Goal: Task Accomplishment & Management: Complete application form

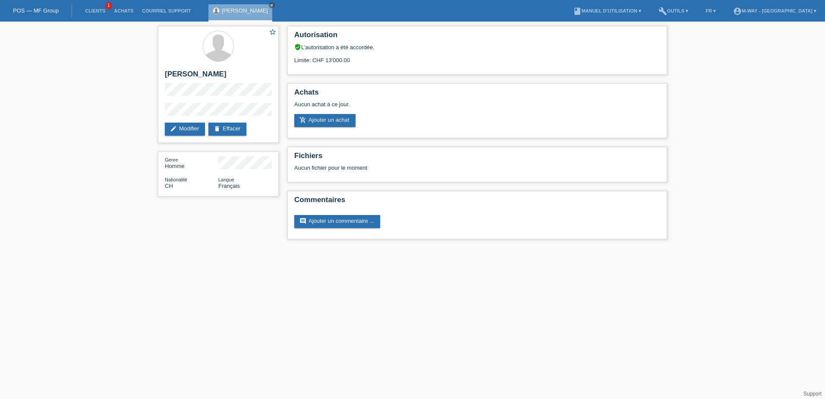
click at [34, 11] on link "POS — MF Group" at bounding box center [36, 10] width 46 height 6
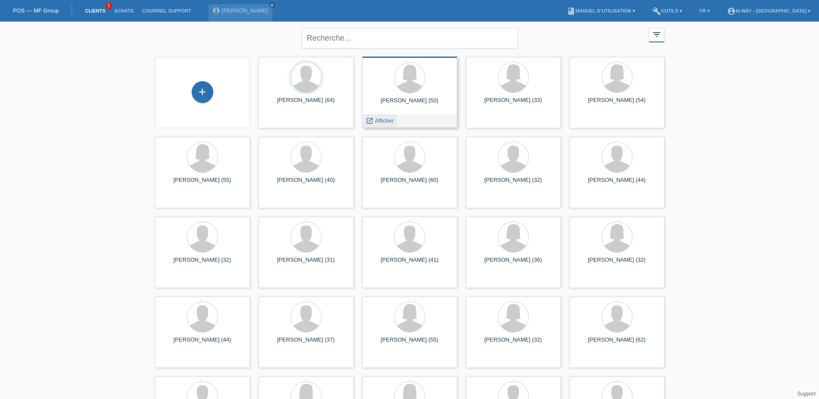
click at [382, 122] on span "Afficher" at bounding box center [384, 120] width 19 height 6
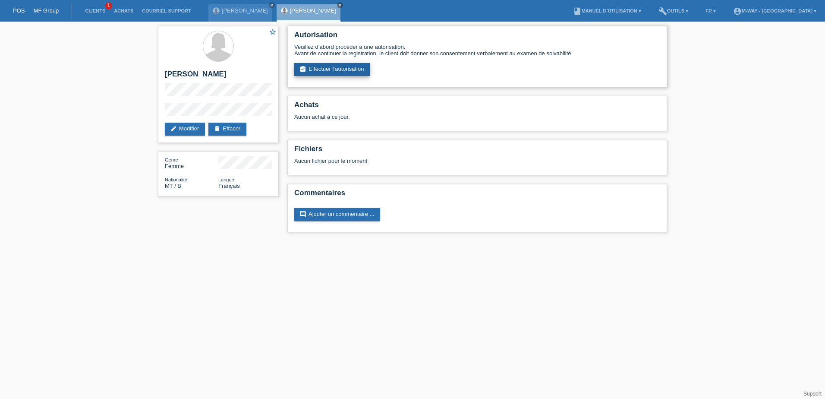
click at [347, 66] on link "assignment_turned_in Effectuer l’autorisation" at bounding box center [332, 69] width 76 height 13
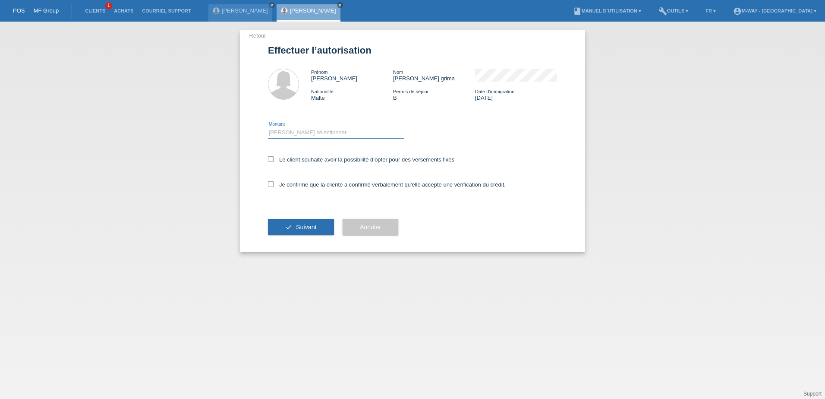
click at [293, 132] on select "Veuillez sélectionner CHF 1.00 - CHF 499.00 CHF 500.00 - CHF 1'999.00 CHF 2'000…" at bounding box center [336, 132] width 136 height 10
select select "3"
click at [268, 127] on select "Veuillez sélectionner CHF 1.00 - CHF 499.00 CHF 500.00 - CHF 1'999.00 CHF 2'000…" at bounding box center [336, 132] width 136 height 10
click at [269, 160] on icon at bounding box center [271, 159] width 6 height 6
click at [269, 160] on input "Le client souhaite avoir la possibilité d’opter pour des versements fixes" at bounding box center [271, 159] width 6 height 6
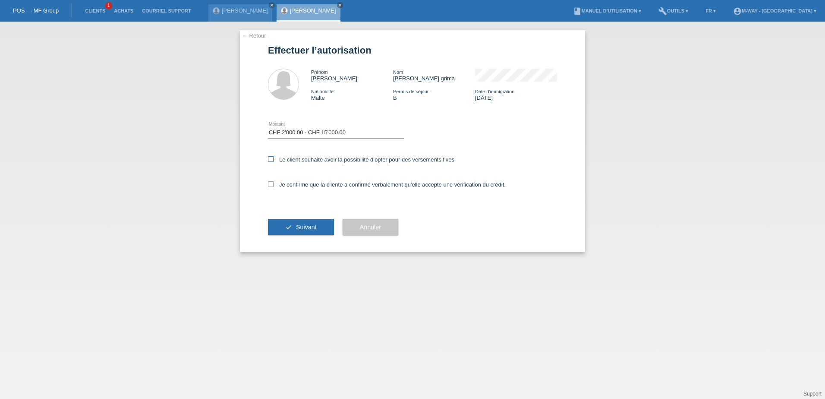
checkbox input "true"
click at [272, 183] on icon at bounding box center [271, 184] width 6 height 6
click at [272, 183] on input "Je confirme que la cliente a confirmé verbalement qu'elle accepte une vérificat…" at bounding box center [271, 184] width 6 height 6
checkbox input "true"
click at [304, 222] on button "check Suivant" at bounding box center [301, 227] width 66 height 16
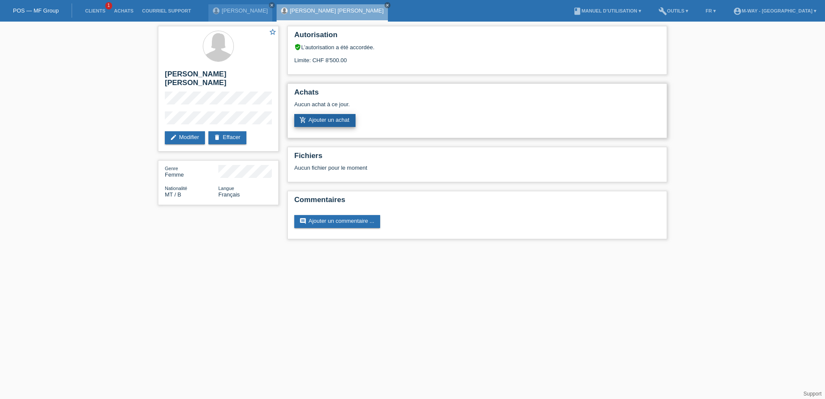
click at [334, 120] on link "add_shopping_cart Ajouter un achat" at bounding box center [324, 120] width 61 height 13
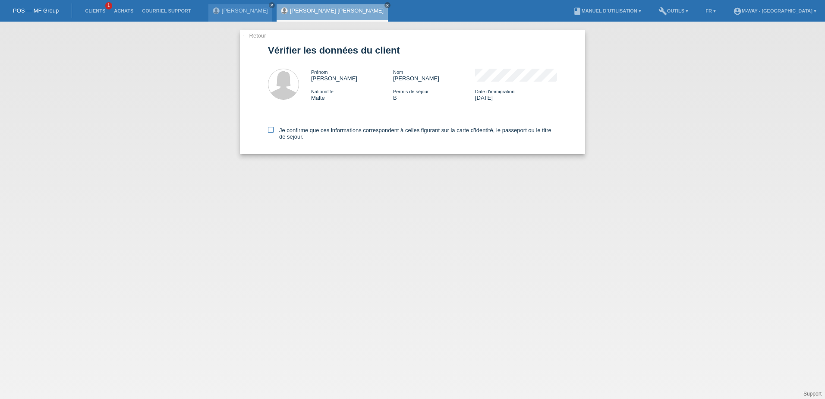
click at [271, 129] on icon at bounding box center [271, 130] width 6 height 6
click at [271, 129] on input "Je confirme que ces informations correspondent à celles figurant sur la carte d…" at bounding box center [271, 130] width 6 height 6
checkbox input "true"
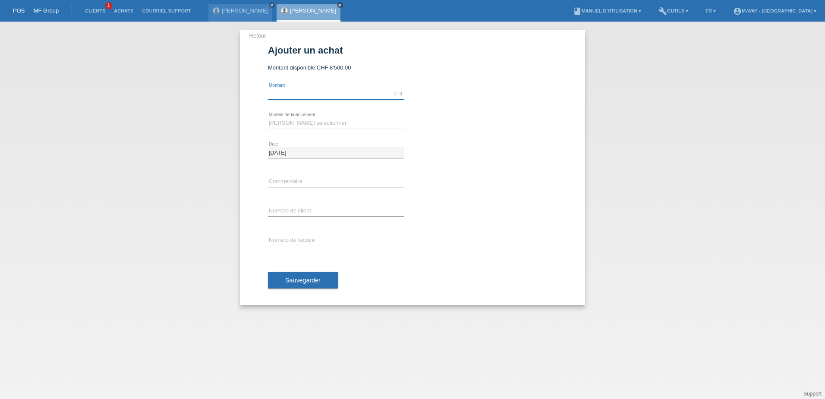
click at [290, 96] on input "text" at bounding box center [336, 93] width 136 height 11
type input "1450.45"
click at [284, 122] on select "Veuillez sélectionner Taux fixes Achat sur facture avec paiement partiel" at bounding box center [336, 123] width 136 height 10
select select "77"
click at [268, 118] on select "Veuillez sélectionner Taux fixes Achat sur facture avec paiement partiel" at bounding box center [336, 123] width 136 height 10
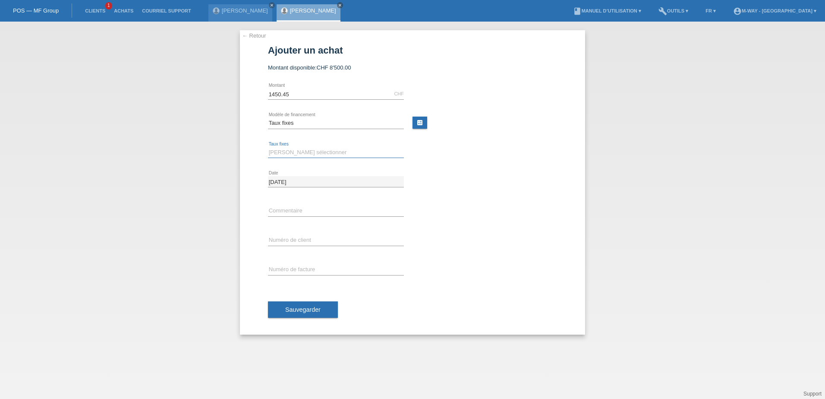
click at [291, 154] on select "Veuillez sélectionner 4 versements 5 versements 6 versements 7 versements 8 ver…" at bounding box center [336, 152] width 136 height 10
select select "202"
click at [268, 147] on select "Veuillez sélectionner 4 versements 5 versements 6 versements 7 versements 8 ver…" at bounding box center [336, 152] width 136 height 10
click at [296, 242] on input "text" at bounding box center [336, 240] width 136 height 11
type input "k035334"
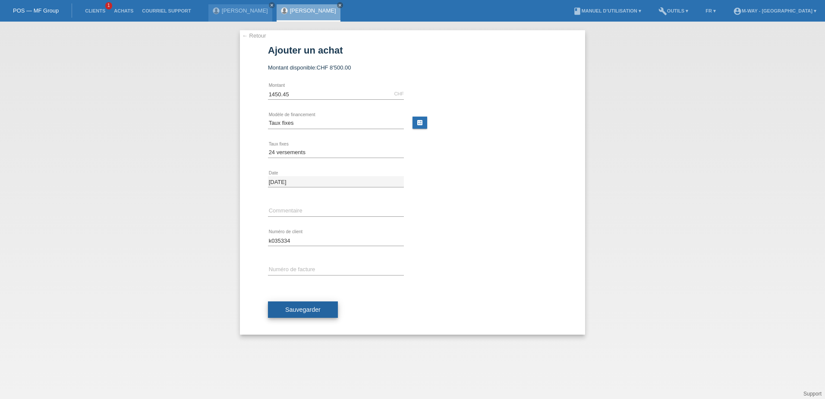
click at [293, 311] on span "Sauvegarder" at bounding box center [302, 309] width 35 height 7
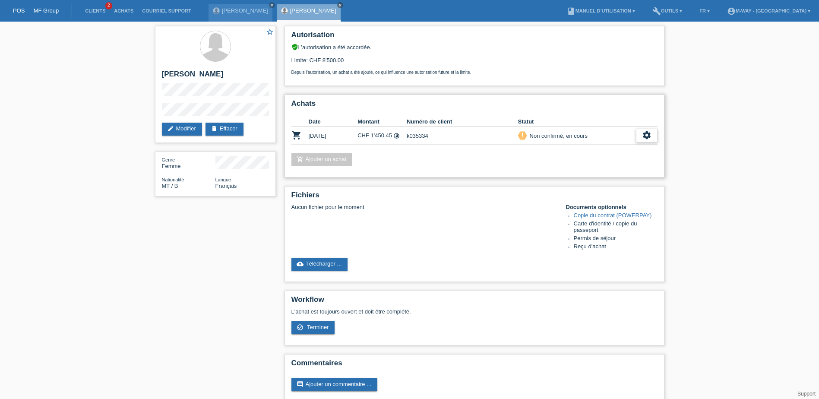
click at [652, 137] on div "settings" at bounding box center [647, 136] width 22 height 14
click at [594, 173] on span "Terminer" at bounding box center [586, 175] width 25 height 10
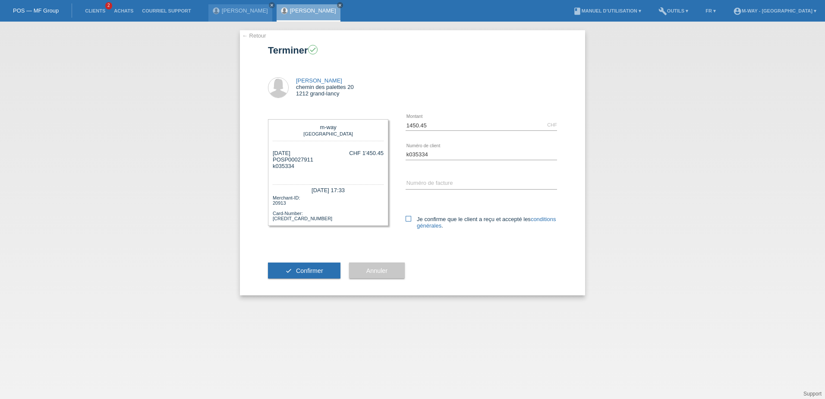
click at [408, 219] on icon at bounding box center [409, 219] width 6 height 6
click at [408, 219] on input "Je confirme que le client a reçu et accepté les conditions générales ." at bounding box center [409, 219] width 6 height 6
checkbox input "true"
click at [320, 269] on span "Confirmer" at bounding box center [309, 270] width 27 height 7
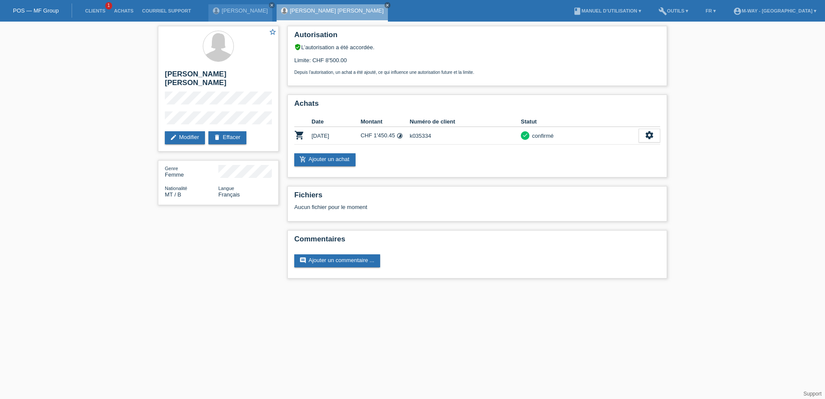
click at [23, 6] on div "POS — MF Group" at bounding box center [36, 10] width 72 height 14
click at [29, 14] on div "POS — MF Group" at bounding box center [36, 10] width 72 height 14
click at [32, 6] on div "POS — MF Group" at bounding box center [36, 10] width 72 height 14
click at [31, 10] on link "POS — MF Group" at bounding box center [36, 10] width 46 height 6
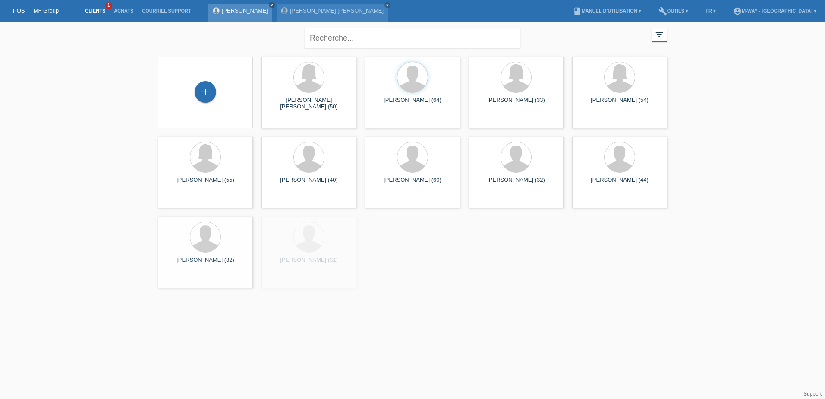
click at [270, 4] on icon "close" at bounding box center [272, 5] width 4 height 4
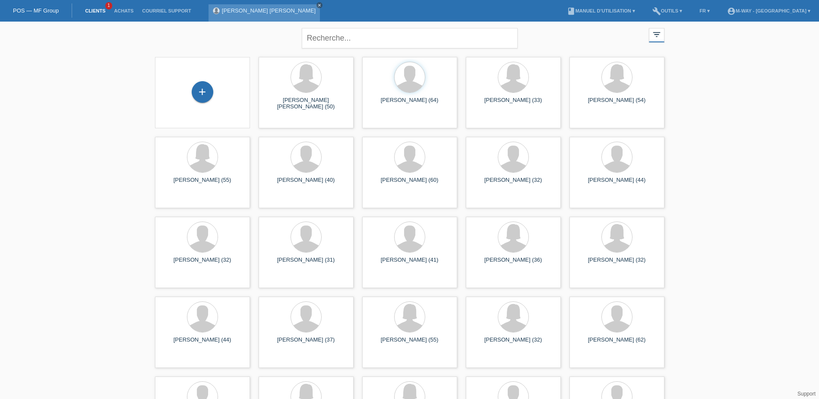
click at [317, 5] on icon "close" at bounding box center [319, 5] width 4 height 4
click at [203, 93] on div "+" at bounding box center [203, 92] width 22 height 22
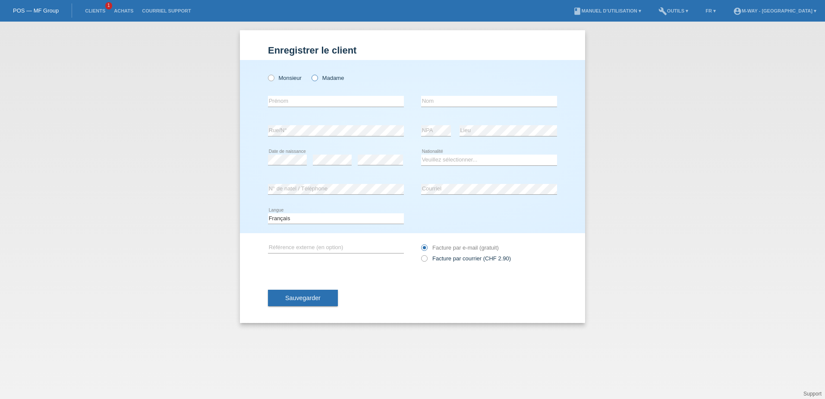
click at [310, 73] on icon at bounding box center [310, 73] width 0 height 0
click at [316, 77] on input "Madame" at bounding box center [315, 78] width 6 height 6
radio input "true"
click at [304, 98] on input "text" at bounding box center [336, 101] width 136 height 11
type input "Thi thu hien"
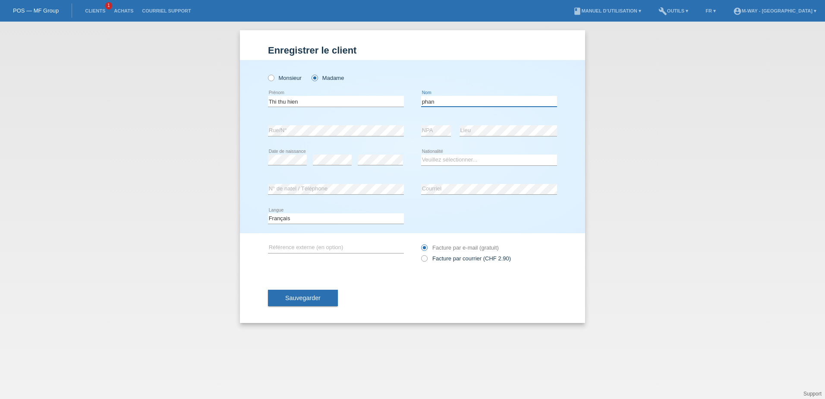
type input "phan"
click at [445, 163] on select "Veuillez sélectionner... Suisse Allemagne Autriche Liechtenstein ------------ A…" at bounding box center [489, 160] width 136 height 10
select select "VN"
click at [421, 155] on select "Veuillez sélectionner... Suisse Allemagne Autriche Liechtenstein ------------ A…" at bounding box center [489, 160] width 136 height 10
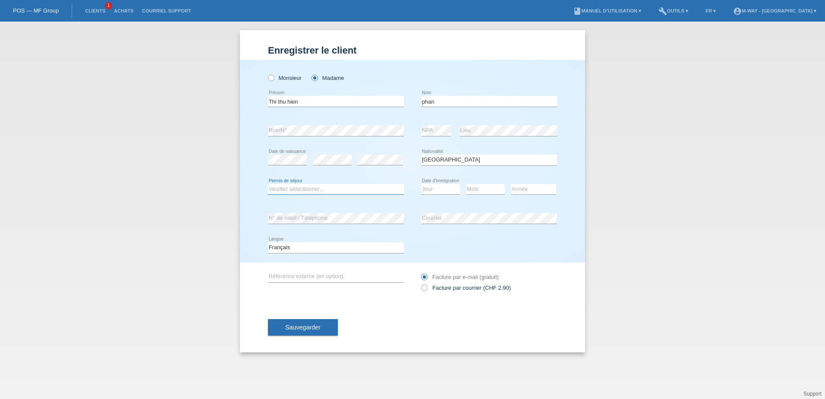
click at [290, 187] on select "Veuillez sélectionner... C B B - Statut de réfugié Autre" at bounding box center [336, 189] width 136 height 10
select select "C"
click at [268, 184] on select "Veuillez sélectionner... C B B - Statut de réfugié Autre" at bounding box center [336, 189] width 136 height 10
click at [433, 190] on select "Jour 01 02 03 04 05 06 07 08 09 10 11" at bounding box center [440, 189] width 39 height 10
select select "15"
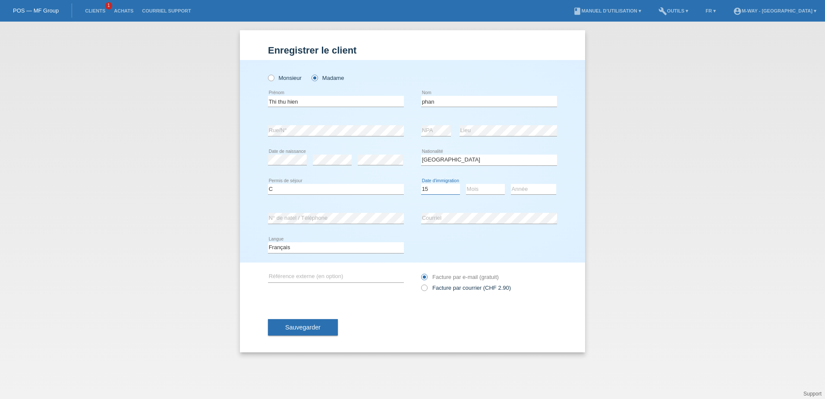
click at [421, 184] on select "Jour 01 02 03 04 05 06 07 08 09 10 11" at bounding box center [440, 189] width 39 height 10
click at [485, 192] on select "Mois 01 02 03 04 05 06 07 08 09 10 11" at bounding box center [485, 189] width 39 height 10
select select "02"
click at [466, 184] on select "Mois 01 02 03 04 05 06 07 08 09 10 11" at bounding box center [485, 189] width 39 height 10
click at [519, 188] on select "Année 2025 2024 2023 2022 2021 2020 2019 2018 2017 2016 2015 2014 2013 2012 201…" at bounding box center [533, 189] width 45 height 10
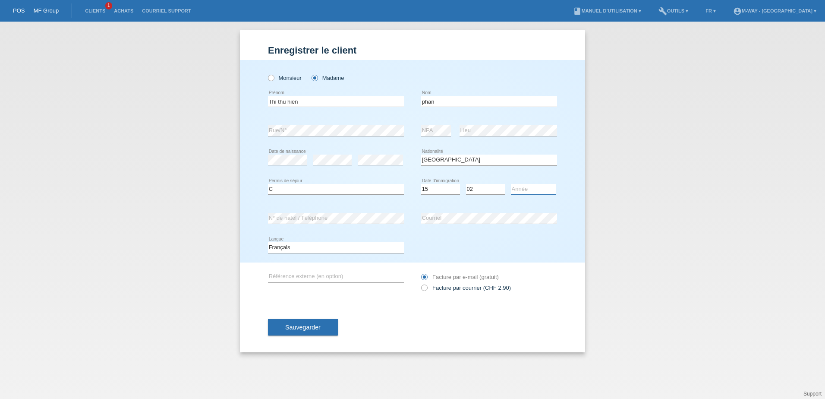
select select "2004"
click at [511, 184] on select "Année 2025 2024 2023 2022 2021 2020 2019 2018 2017 2016 2015 2014 2013 2012 201…" at bounding box center [533, 189] width 45 height 10
click at [306, 328] on span "Sauvegarder" at bounding box center [302, 327] width 35 height 7
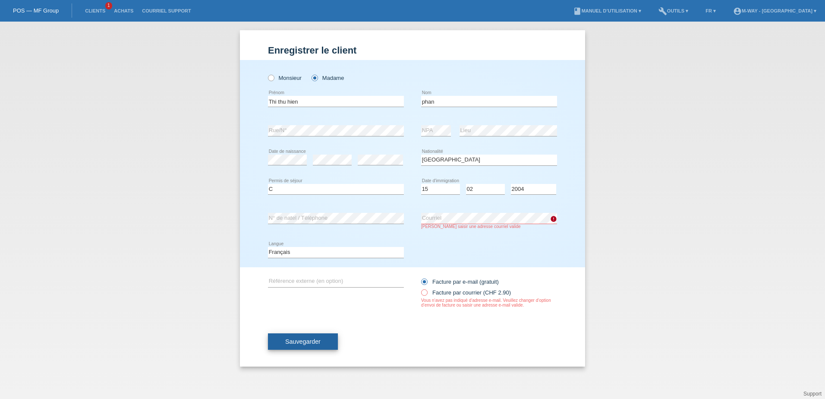
click at [294, 341] on span "Sauvegarder" at bounding box center [302, 341] width 35 height 7
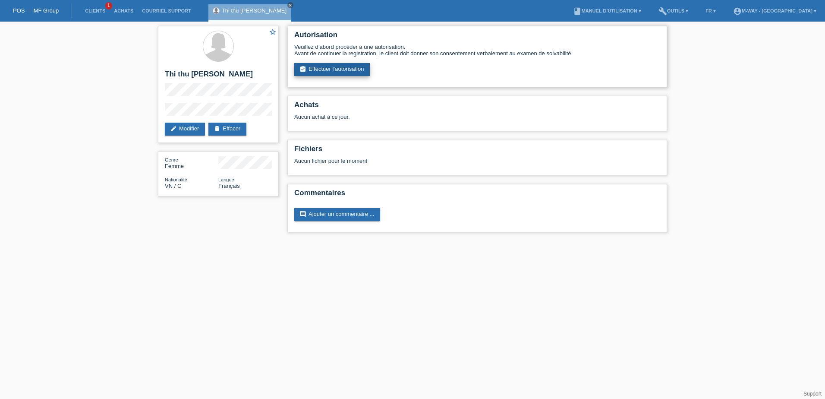
click at [334, 69] on link "assignment_turned_in Effectuer l’autorisation" at bounding box center [332, 69] width 76 height 13
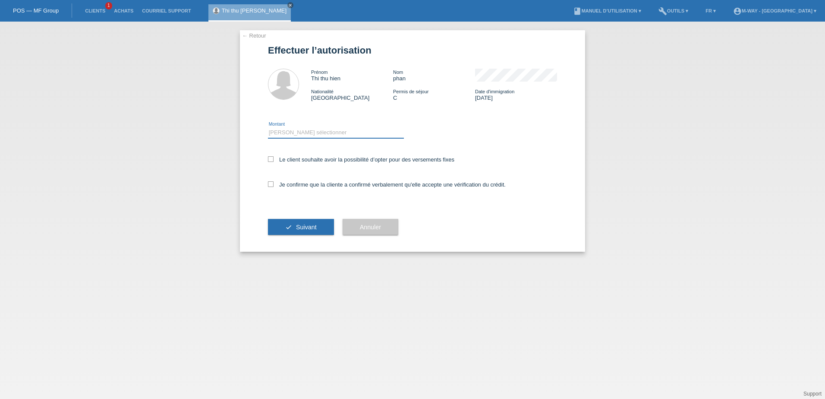
click at [324, 136] on select "Veuillez sélectionner CHF 1.00 - CHF 499.00 CHF 500.00 - CHF 1'999.00 CHF 2'000…" at bounding box center [336, 132] width 136 height 10
select select "3"
click at [268, 127] on select "Veuillez sélectionner CHF 1.00 - CHF 499.00 CHF 500.00 - CHF 1'999.00 CHF 2'000…" at bounding box center [336, 132] width 136 height 10
click at [271, 160] on icon at bounding box center [271, 159] width 6 height 6
click at [271, 160] on input "Le client souhaite avoir la possibilité d’opter pour des versements fixes" at bounding box center [271, 159] width 6 height 6
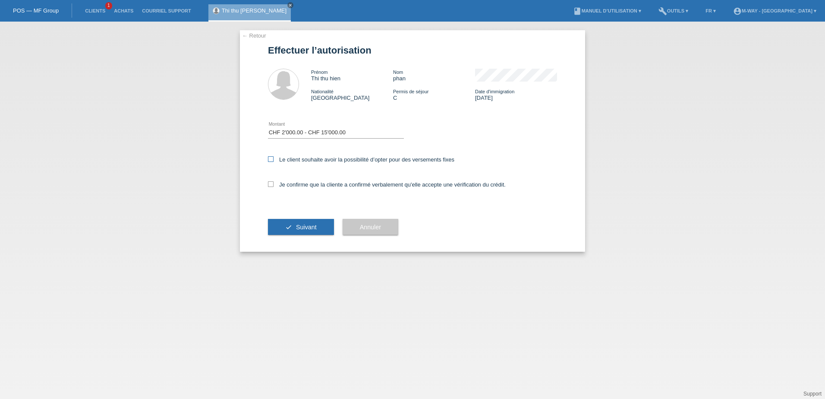
checkbox input "true"
click at [269, 183] on icon at bounding box center [271, 184] width 6 height 6
click at [269, 183] on input "Je confirme que la cliente a confirmé verbalement qu'elle accepte une vérificat…" at bounding box center [271, 184] width 6 height 6
checkbox input "true"
click at [286, 230] on button "check Suivant" at bounding box center [301, 227] width 66 height 16
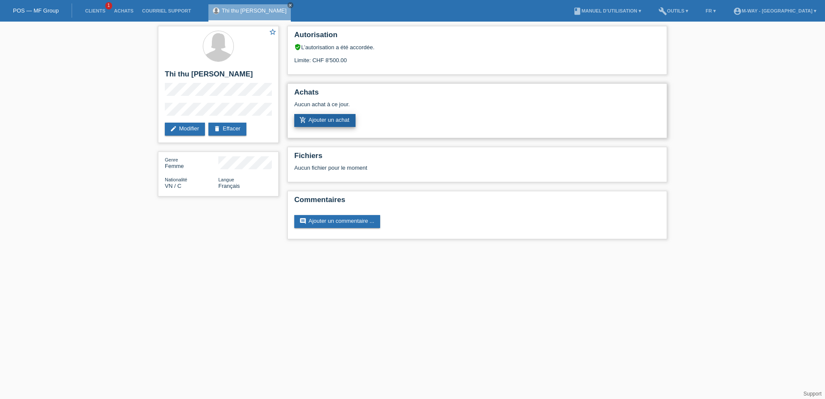
click at [345, 120] on link "add_shopping_cart Ajouter un achat" at bounding box center [324, 120] width 61 height 13
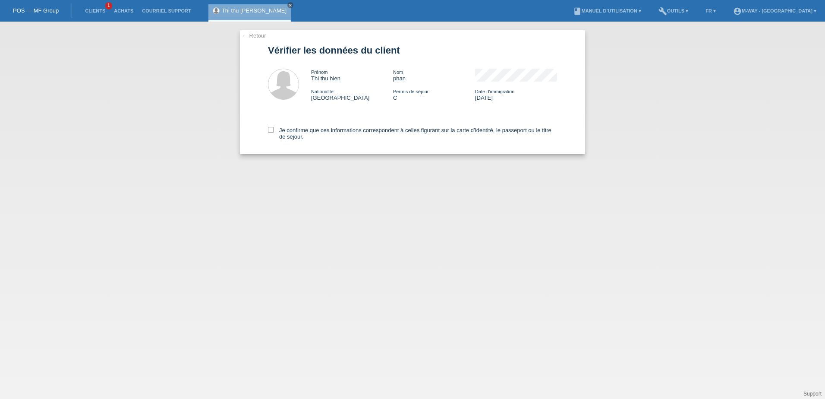
click at [271, 126] on div "Je confirme que ces informations correspondent à celles figurant sur la carte d…" at bounding box center [412, 132] width 289 height 44
click at [270, 128] on icon at bounding box center [271, 130] width 6 height 6
click at [270, 128] on input "Je confirme que ces informations correspondent à celles figurant sur la carte d…" at bounding box center [271, 130] width 6 height 6
checkbox input "true"
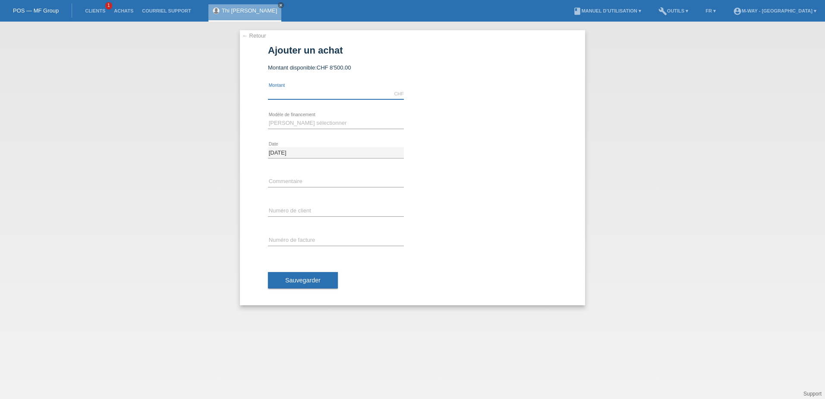
click at [289, 92] on input "text" at bounding box center [336, 93] width 136 height 11
click at [270, 122] on select "[PERSON_NAME] sélectionner Taux fixes Achat sur facture avec paiement partiel" at bounding box center [336, 123] width 136 height 10
select select "77"
click at [268, 118] on select "[PERSON_NAME] sélectionner Taux fixes Achat sur facture avec paiement partiel" at bounding box center [336, 123] width 136 height 10
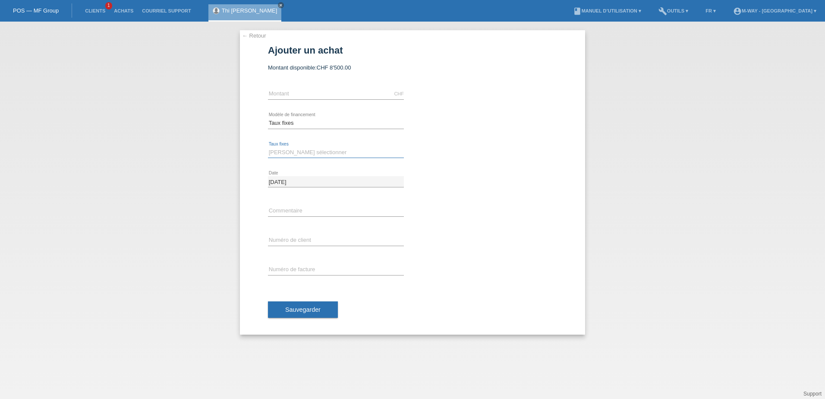
click at [290, 153] on select "Veuillez sélectionner 4 versements 5 versements 6 versements 7 versements 8 ver…" at bounding box center [336, 152] width 136 height 10
select select "202"
click at [268, 147] on select "Veuillez sélectionner 4 versements 5 versements 6 versements 7 versements 8 ver…" at bounding box center [336, 152] width 136 height 10
click at [294, 92] on input "text" at bounding box center [336, 93] width 136 height 11
type input "3033.00"
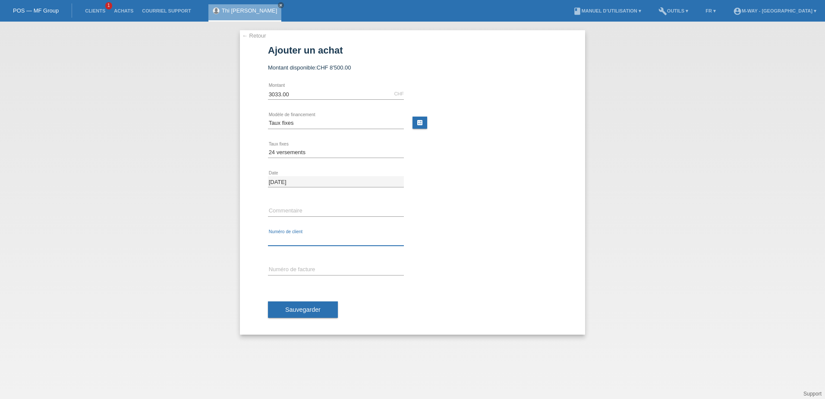
click at [283, 240] on input "text" at bounding box center [336, 240] width 136 height 11
type input "k035341"
click at [289, 307] on span "Sauvegarder" at bounding box center [302, 309] width 35 height 7
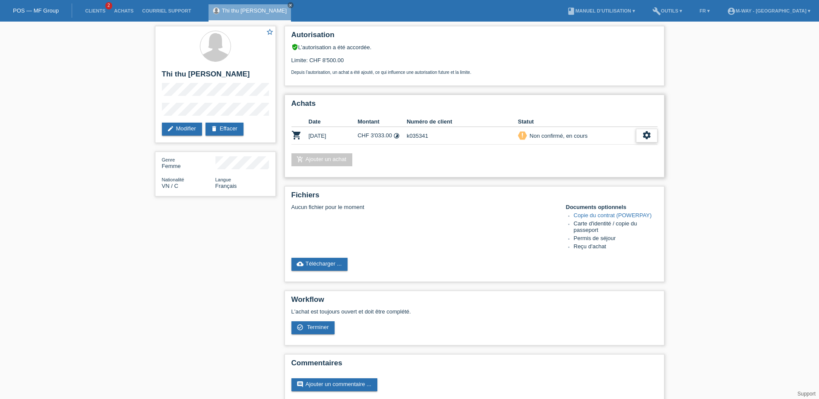
click at [643, 136] on icon "settings" at bounding box center [646, 134] width 9 height 9
click at [593, 173] on span "Terminer" at bounding box center [586, 175] width 25 height 10
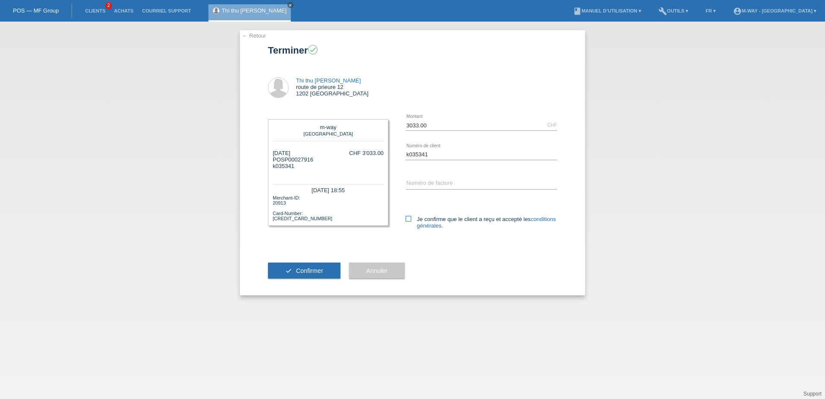
click at [409, 216] on icon at bounding box center [409, 219] width 6 height 6
click at [409, 216] on input "Je confirme que le client a reçu et accepté les conditions générales ." at bounding box center [409, 219] width 6 height 6
checkbox input "true"
click at [316, 273] on span "Confirmer" at bounding box center [309, 270] width 27 height 7
